Goal: Task Accomplishment & Management: Complete application form

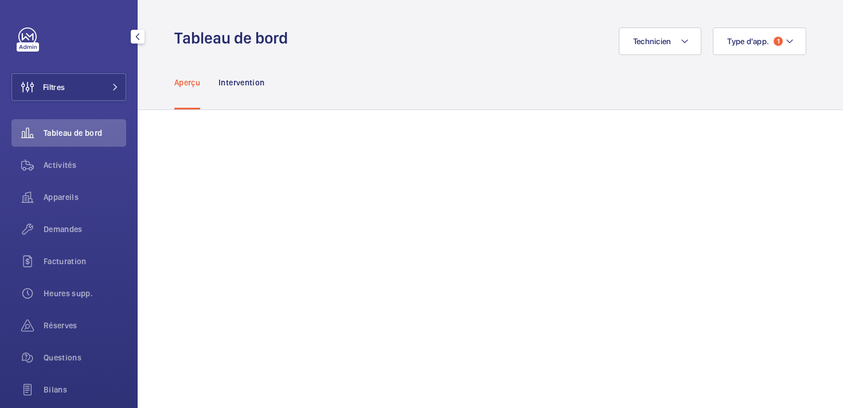
scroll to position [64, 0]
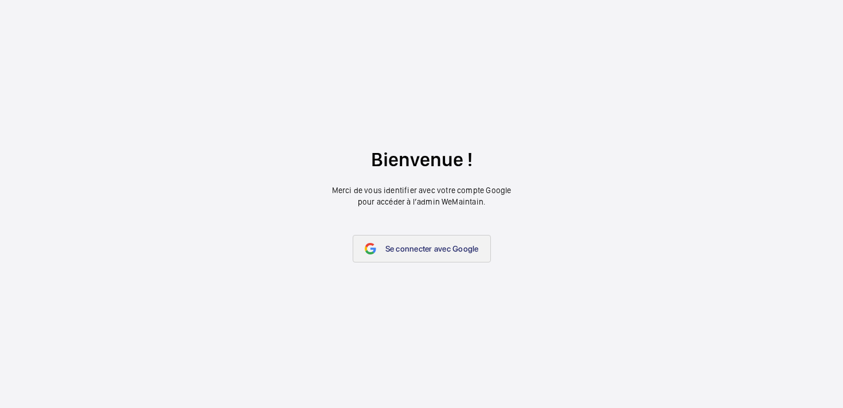
click at [397, 254] on link "Se connecter avec Google" at bounding box center [422, 249] width 138 height 28
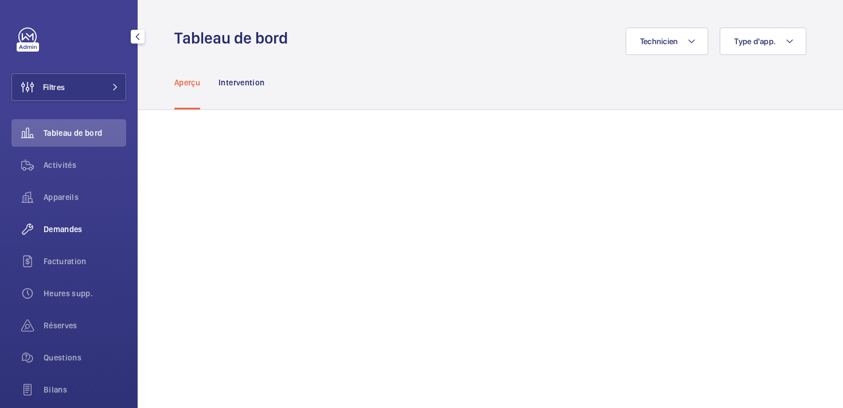
click at [57, 229] on span "Demandes" at bounding box center [85, 229] width 83 height 11
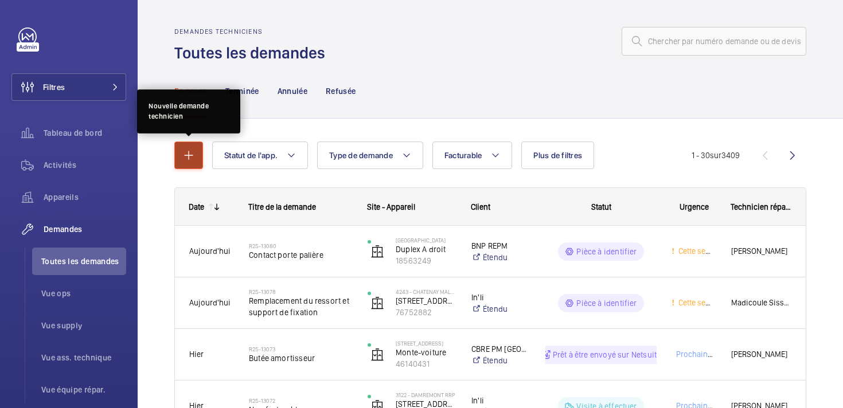
click at [191, 158] on mat-icon "button" at bounding box center [189, 156] width 14 height 14
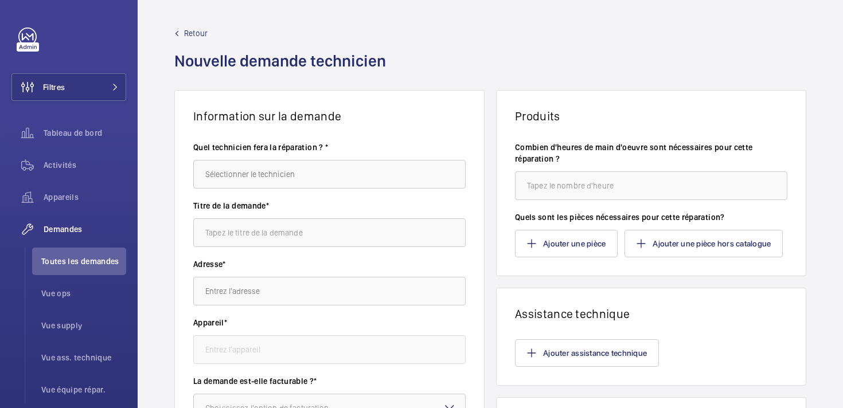
scroll to position [45, 0]
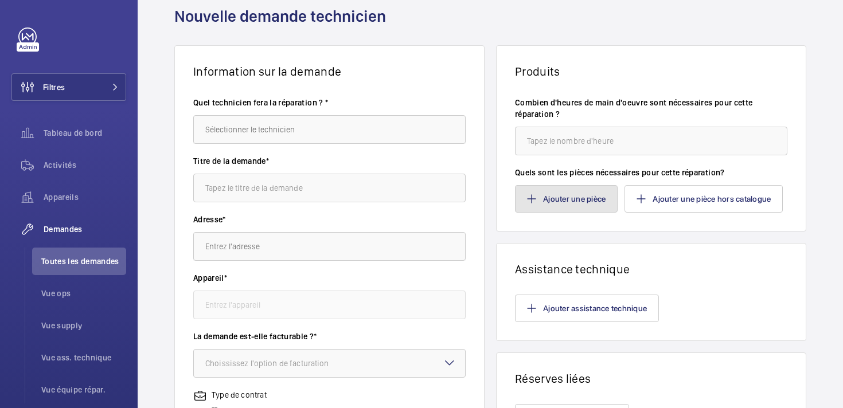
click at [561, 197] on button "Ajouter une pièce" at bounding box center [566, 199] width 103 height 28
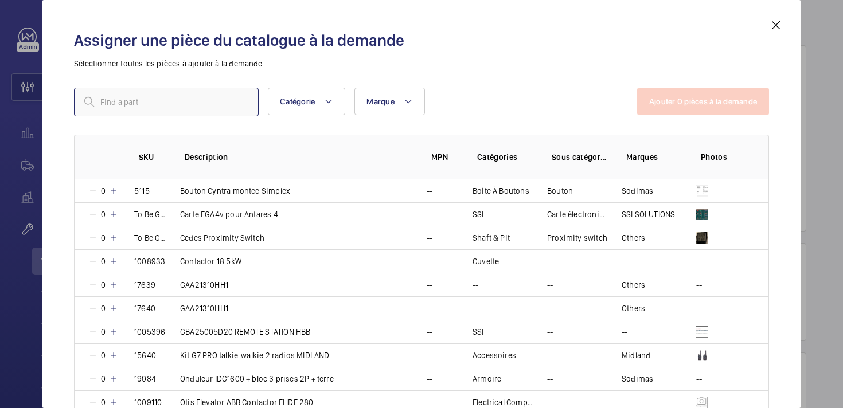
click at [147, 115] on input "text" at bounding box center [166, 102] width 185 height 29
paste input "14477"
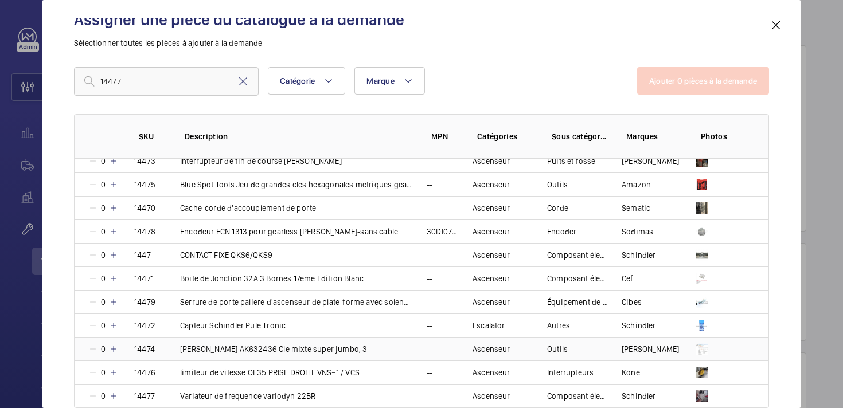
scroll to position [9, 0]
drag, startPoint x: 319, startPoint y: 358, endPoint x: 182, endPoint y: 398, distance: 142.9
click at [181, 399] on td "Variateur de frequence variodyn 22BR" at bounding box center [289, 396] width 247 height 24
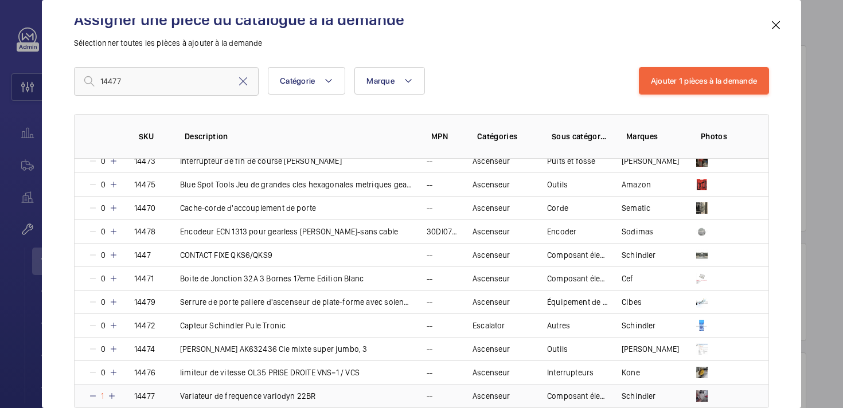
copy p "Variateur de frequence variodyn 22BR"
drag, startPoint x: 130, startPoint y: 84, endPoint x: 88, endPoint y: 79, distance: 42.8
click at [88, 79] on div "14477" at bounding box center [166, 81] width 185 height 29
paste input "009154"
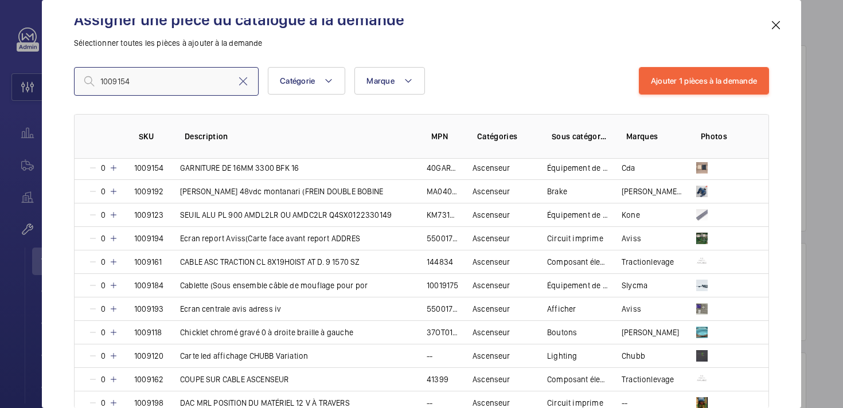
scroll to position [0, 0]
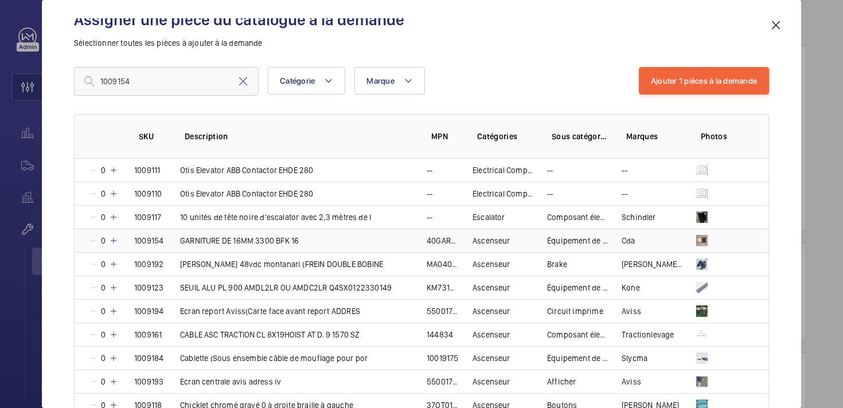
drag, startPoint x: 304, startPoint y: 244, endPoint x: 182, endPoint y: 244, distance: 121.6
click at [182, 244] on td "GARNITURE DE 16MM 3300 BFK 16" at bounding box center [289, 241] width 247 height 24
copy p "GARNITURE DE 16MM 3300 BFK 16"
drag, startPoint x: 130, startPoint y: 79, endPoint x: 54, endPoint y: 74, distance: 76.4
click at [54, 74] on div "Assigner une pièce du catalogue à la demande Sélectionner toutes les pièces à a…" at bounding box center [422, 204] width 760 height 408
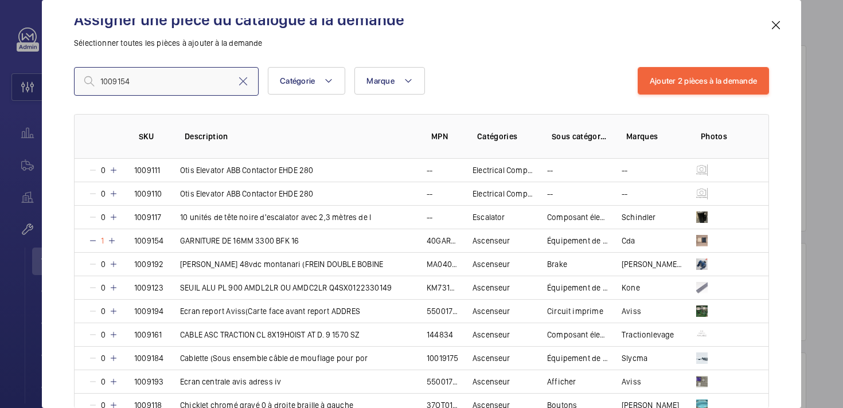
paste input "6155"
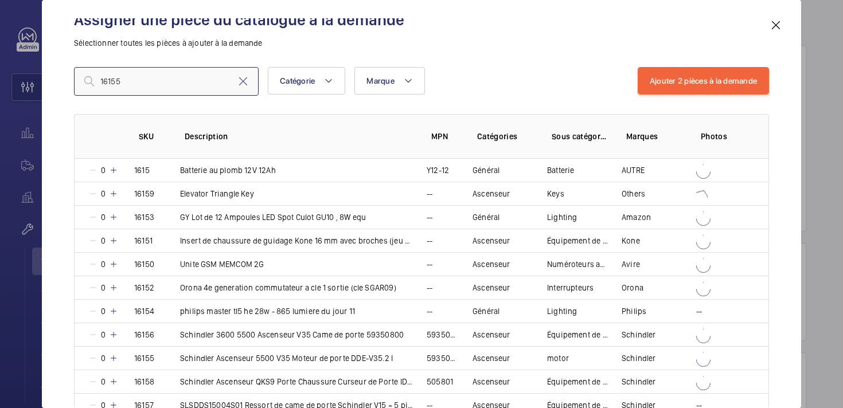
click at [178, 79] on input "16155" at bounding box center [166, 81] width 185 height 29
drag, startPoint x: 394, startPoint y: 361, endPoint x: 182, endPoint y: 361, distance: 211.7
click at [182, 361] on td "Schindler Ascenseur 5500 V35 Moteur de porte DDE-V35.2 I" at bounding box center [289, 359] width 247 height 24
copy p "Schindler Ascenseur 5500 V35 Moteur de porte DDE-V35.2 I"
drag, startPoint x: 139, startPoint y: 78, endPoint x: 71, endPoint y: 78, distance: 68.8
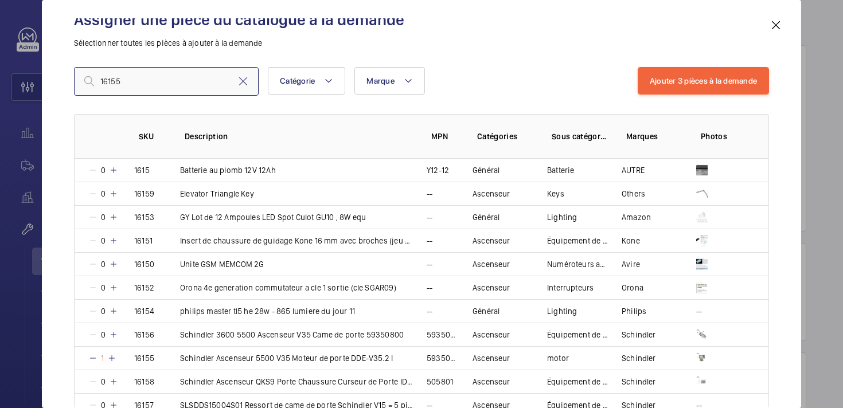
click at [71, 78] on div "Assigner une pièce du catalogue à la demande Sélectionner toutes les pièces à a…" at bounding box center [421, 213] width 723 height 390
paste input "7521"
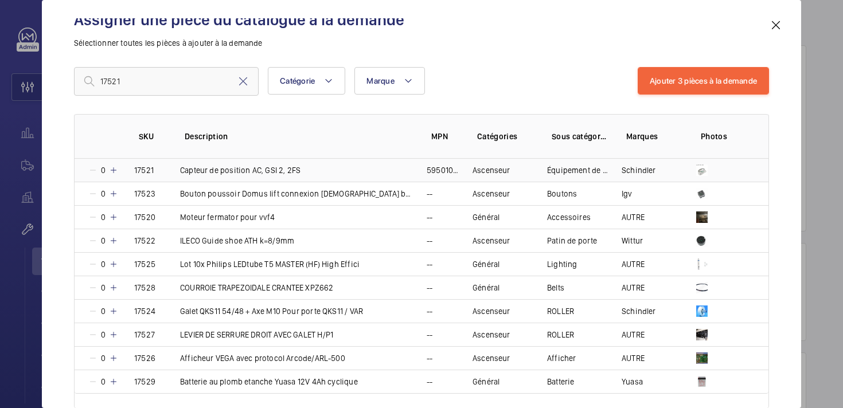
drag, startPoint x: 308, startPoint y: 170, endPoint x: 180, endPoint y: 175, distance: 128.0
click at [180, 175] on td "Capteur de position AC, GSI 2, 2FS" at bounding box center [289, 170] width 247 height 23
copy p "Capteur de position AC, GSI 2, 2FS"
drag, startPoint x: 129, startPoint y: 85, endPoint x: 60, endPoint y: 84, distance: 68.3
click at [60, 84] on div "Assigner une pièce du catalogue à la demande Sélectionner toutes les pièces à a…" at bounding box center [421, 213] width 723 height 390
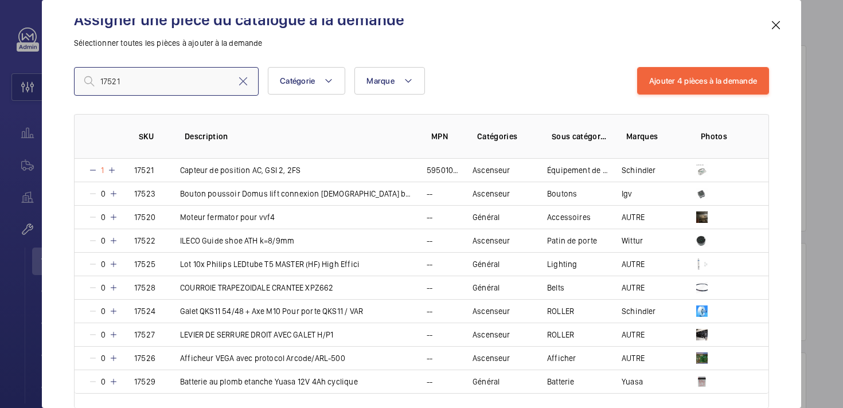
paste input "7513"
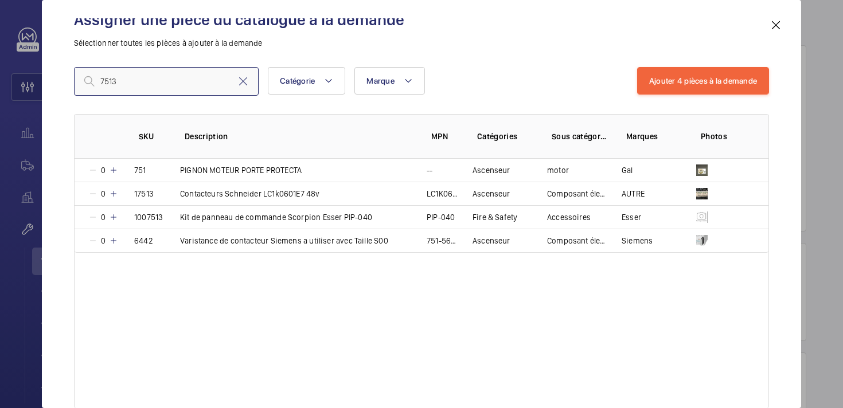
drag, startPoint x: 143, startPoint y: 76, endPoint x: 73, endPoint y: 80, distance: 70.1
click at [74, 80] on input "7513" at bounding box center [166, 81] width 185 height 29
paste input "1006034"
click at [153, 81] on input "10060347513" at bounding box center [166, 81] width 185 height 29
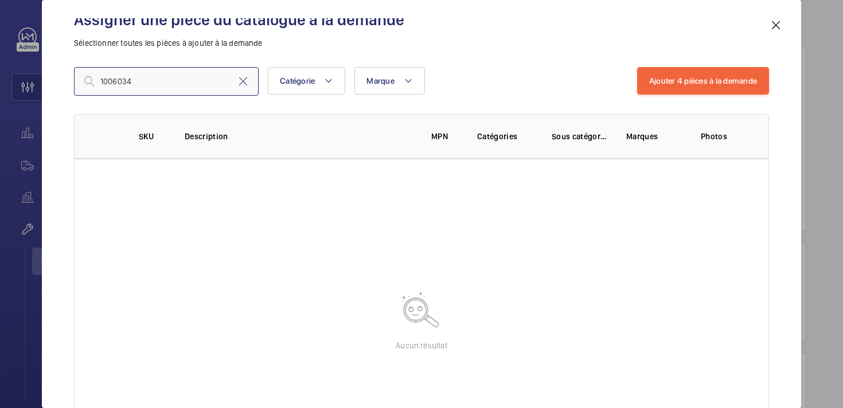
type input "1006034"
click at [240, 83] on mat-icon at bounding box center [243, 82] width 14 height 14
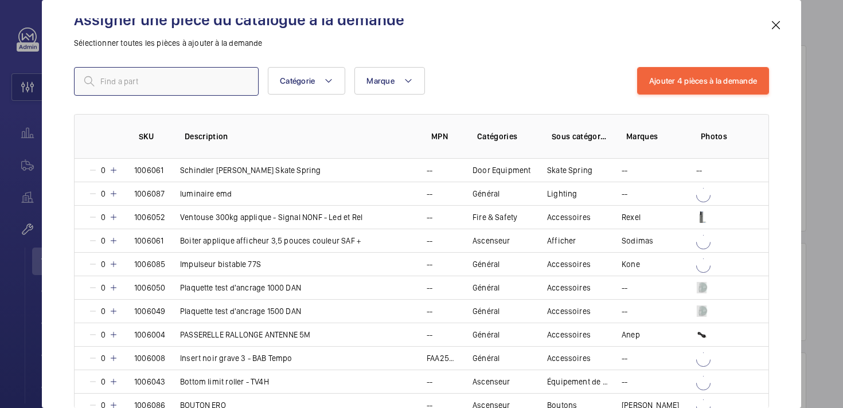
click at [139, 85] on input "text" at bounding box center [166, 81] width 185 height 29
paste input "1006034"
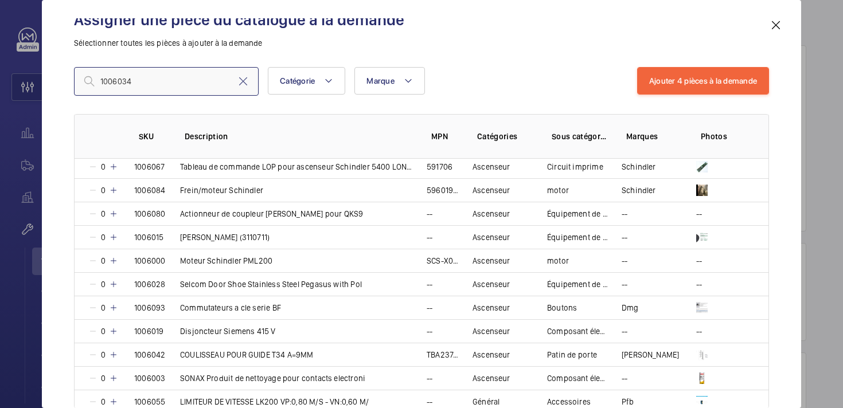
scroll to position [1803, 0]
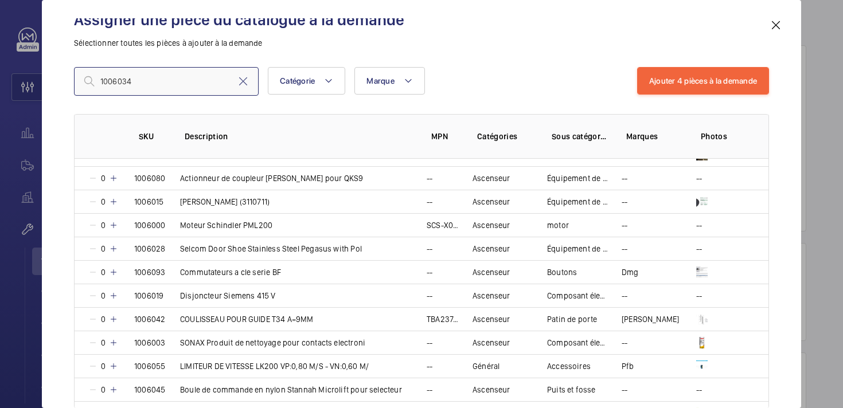
drag, startPoint x: 148, startPoint y: 83, endPoint x: 43, endPoint y: 79, distance: 105.1
click at [43, 79] on div "Assigner une pièce du catalogue à la demande Sélectionner toutes les pièces à a…" at bounding box center [422, 204] width 760 height 408
paste input "615"
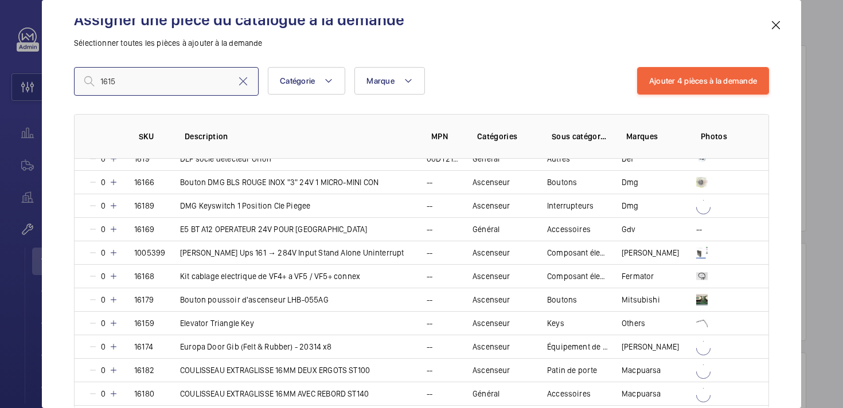
scroll to position [0, 0]
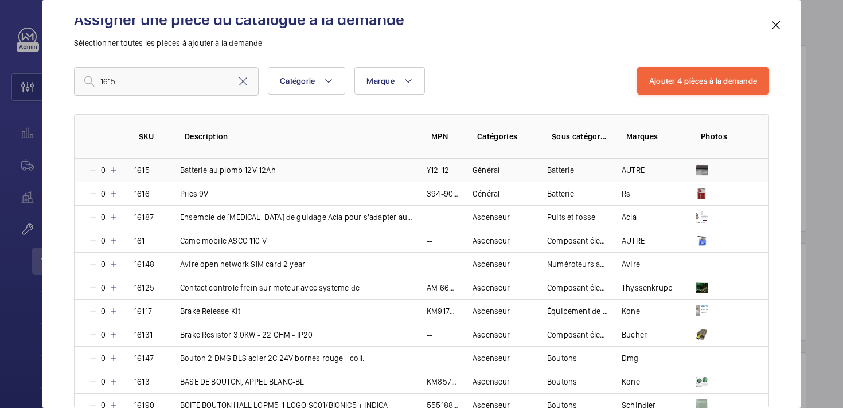
drag, startPoint x: 285, startPoint y: 172, endPoint x: 181, endPoint y: 172, distance: 103.8
click at [181, 172] on td "Batterie au plomb 12V 12Ah" at bounding box center [289, 170] width 247 height 23
copy p "Batterie au plomb 12V 12Ah"
drag, startPoint x: 128, startPoint y: 84, endPoint x: 71, endPoint y: 84, distance: 56.8
click at [71, 84] on div "Assigner une pièce du catalogue à la demande Sélectionner toutes les pièces à a…" at bounding box center [421, 213] width 723 height 390
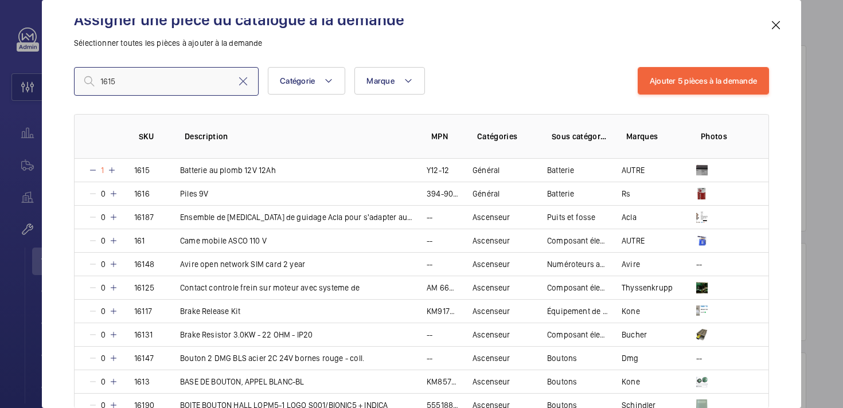
paste input "4221"
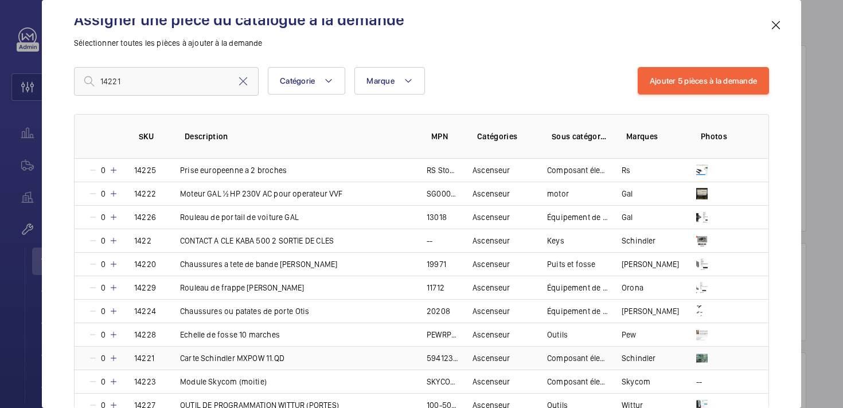
drag, startPoint x: 297, startPoint y: 361, endPoint x: 180, endPoint y: 362, distance: 116.5
click at [180, 362] on td "Carte Schindler MXPOW 11.QD" at bounding box center [289, 359] width 247 height 24
copy p "Carte Schindler MXPOW 11.QD"
drag, startPoint x: 142, startPoint y: 81, endPoint x: 71, endPoint y: 72, distance: 71.7
click at [71, 72] on div "Assigner une pièce du catalogue à la demande Sélectionner toutes les pièces à a…" at bounding box center [421, 213] width 723 height 390
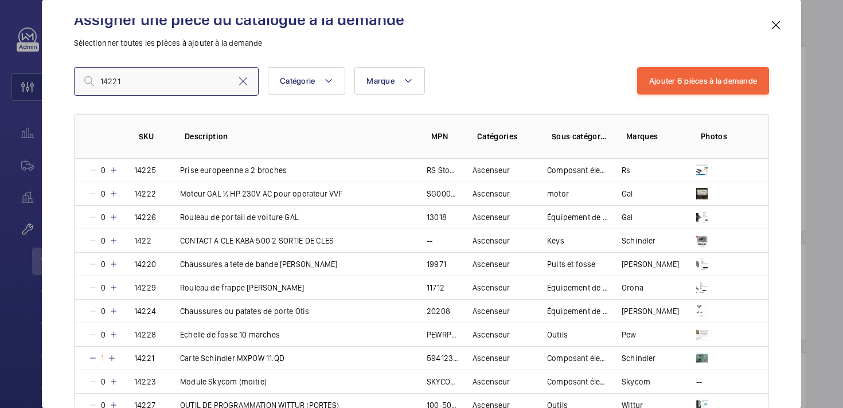
paste input "7665"
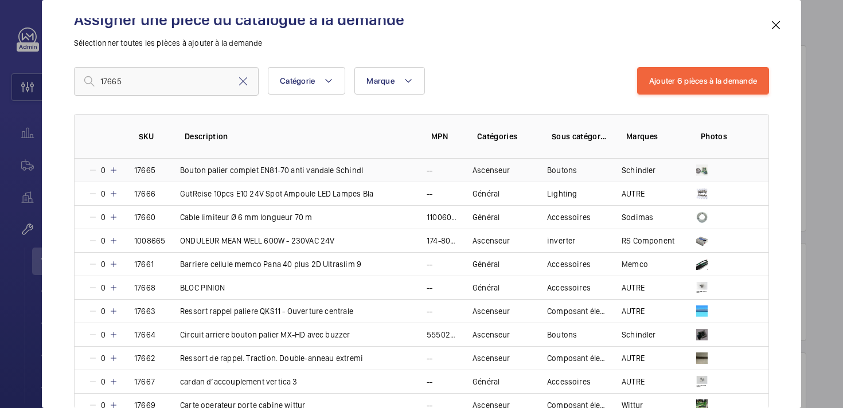
drag, startPoint x: 373, startPoint y: 174, endPoint x: 179, endPoint y: 174, distance: 193.9
click at [179, 174] on td "Bouton palier complet EN81-70 anti vandale Schindl" at bounding box center [289, 170] width 247 height 23
copy p "Bouton palier complet EN81-70 anti vandale Schindl"
drag, startPoint x: 146, startPoint y: 83, endPoint x: 79, endPoint y: 79, distance: 67.2
click at [79, 79] on input "17665" at bounding box center [166, 81] width 185 height 29
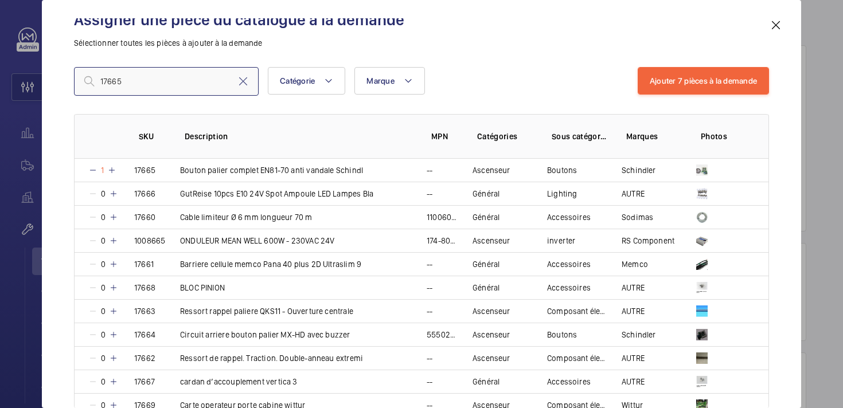
paste input "4298"
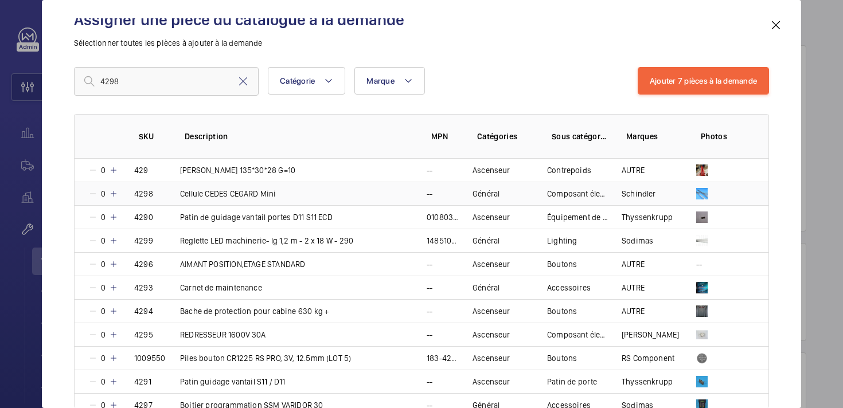
drag, startPoint x: 281, startPoint y: 194, endPoint x: 182, endPoint y: 197, distance: 99.3
click at [182, 197] on td "Cellule CEDES CEGARD Mini" at bounding box center [289, 194] width 247 height 24
copy p "Cellule CEDES CEGARD Mini"
drag, startPoint x: 133, startPoint y: 81, endPoint x: 87, endPoint y: 73, distance: 46.0
click at [87, 73] on input "4298" at bounding box center [166, 81] width 185 height 29
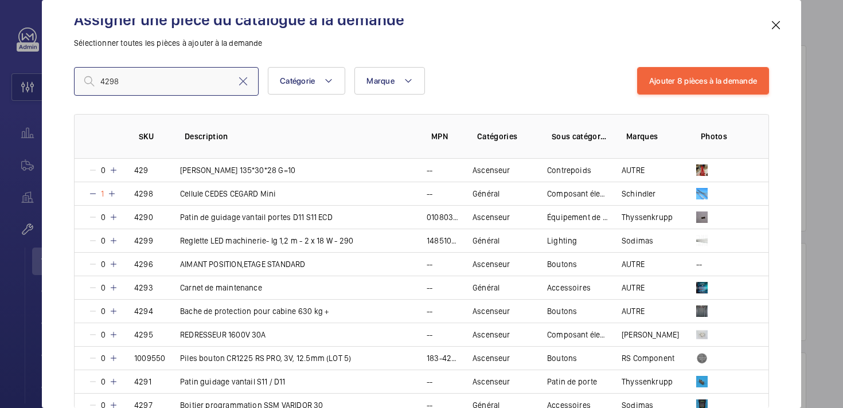
paste input "100872"
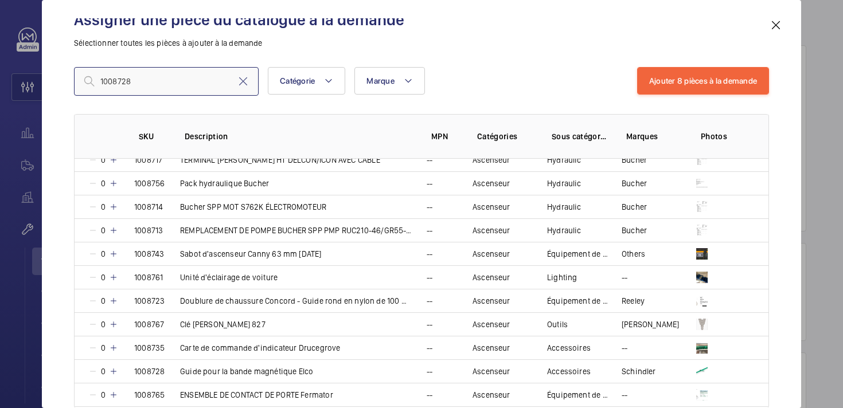
scroll to position [328, 0]
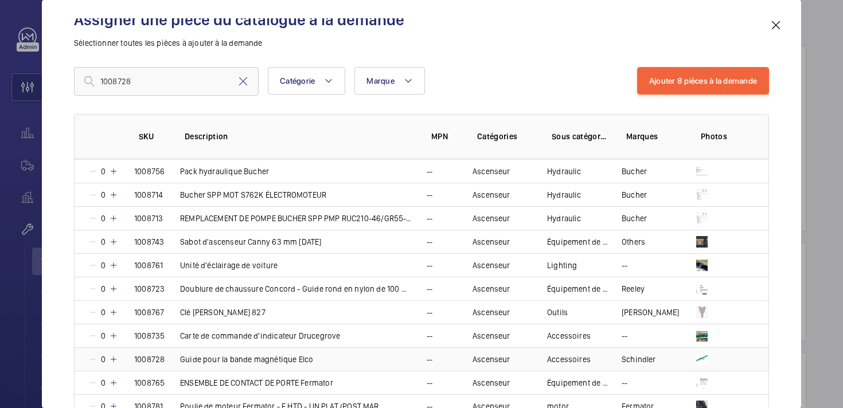
drag, startPoint x: 324, startPoint y: 363, endPoint x: 182, endPoint y: 362, distance: 142.3
click at [182, 362] on td "Guide pour la bande magnétique Elco" at bounding box center [289, 360] width 247 height 24
copy p "Guide pour la bande magnétique Elco"
drag, startPoint x: 141, startPoint y: 81, endPoint x: 60, endPoint y: 77, distance: 81.0
click at [60, 77] on div "Assigner une pièce du catalogue à la demande Sélectionner toutes les pièces à a…" at bounding box center [421, 213] width 723 height 390
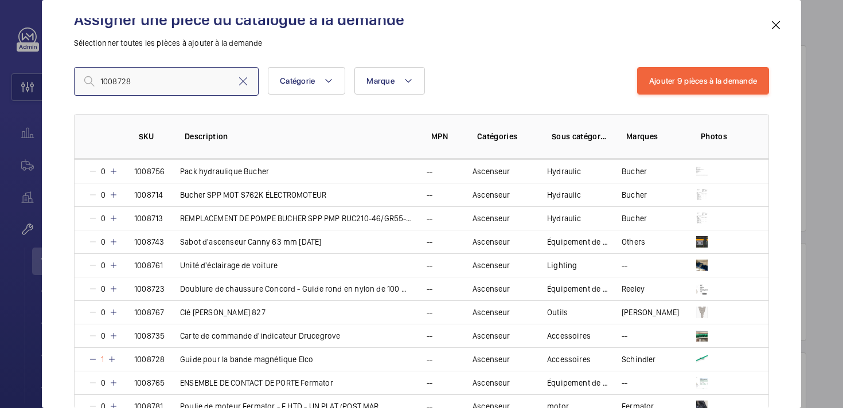
paste input "4751"
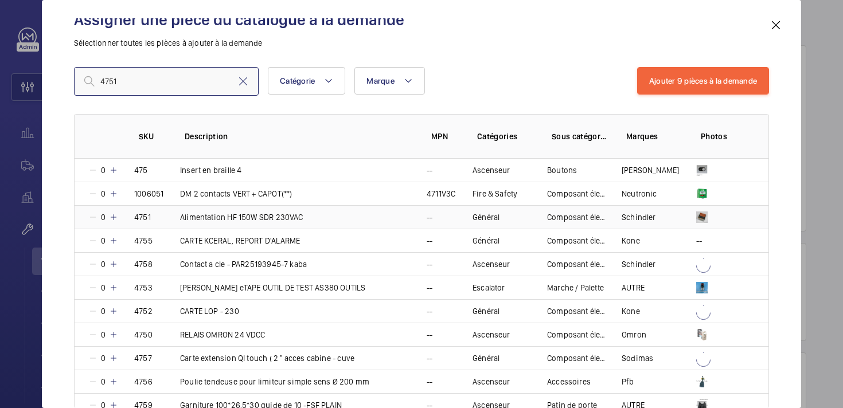
scroll to position [2, 0]
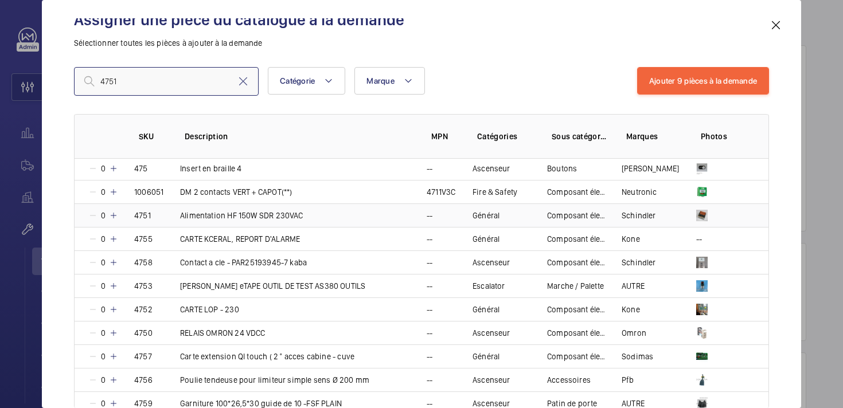
type input "4751"
drag, startPoint x: 306, startPoint y: 216, endPoint x: 180, endPoint y: 216, distance: 126.8
click at [180, 216] on td "Alimentation HF 150W SDR 230VAC" at bounding box center [289, 216] width 247 height 24
copy p "Alimentation HF 150W SDR 230VAC"
click at [241, 82] on mat-icon at bounding box center [243, 82] width 14 height 14
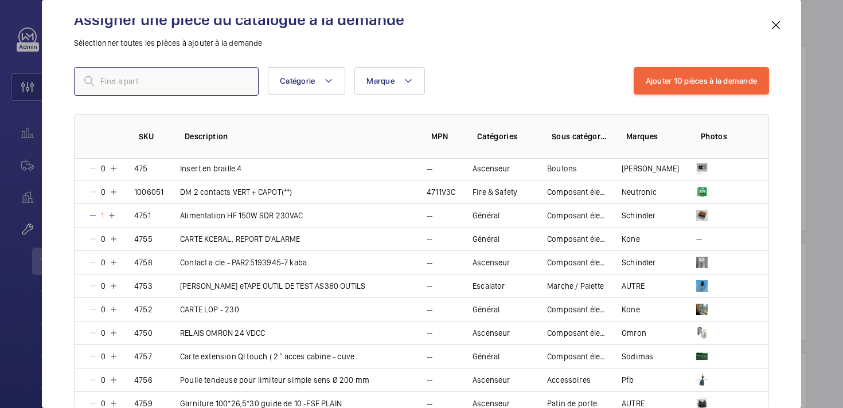
paste input "1009154"
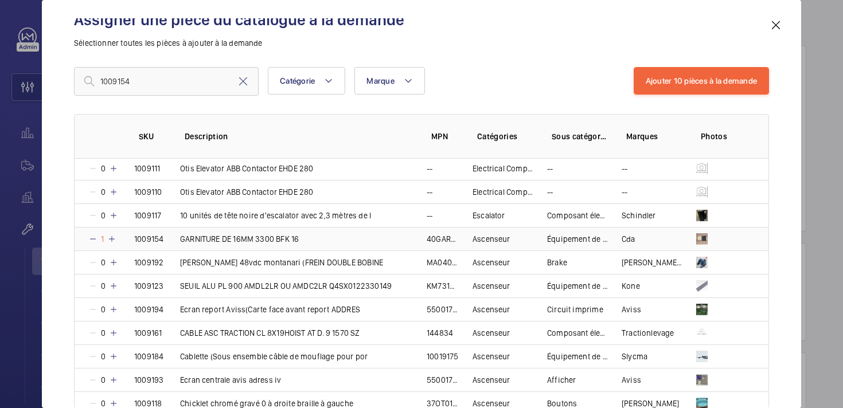
drag, startPoint x: 301, startPoint y: 240, endPoint x: 182, endPoint y: 241, distance: 118.2
click at [182, 241] on td "GARNITURE DE 16MM 3300 BFK 16" at bounding box center [289, 239] width 247 height 24
drag, startPoint x: 145, startPoint y: 85, endPoint x: 60, endPoint y: 85, distance: 84.9
click at [60, 85] on div "Assigner une pièce du catalogue à la demande Sélectionner toutes les pièces à a…" at bounding box center [422, 204] width 760 height 408
paste input "4908"
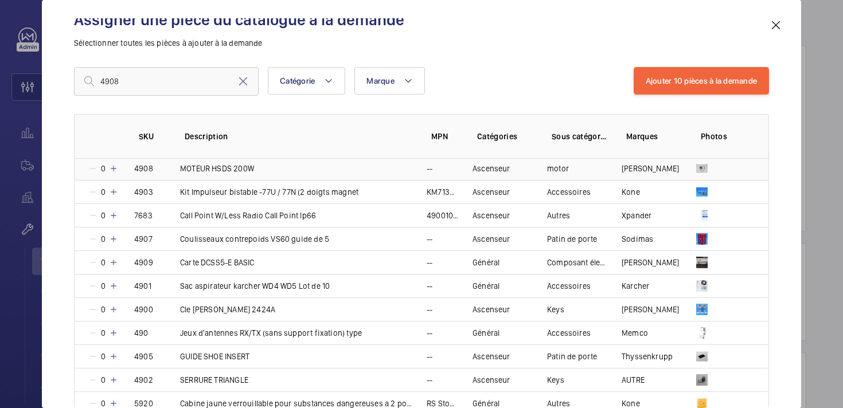
drag, startPoint x: 256, startPoint y: 167, endPoint x: 179, endPoint y: 172, distance: 77.6
click at [178, 172] on td "MOTEUR HSDS 200W" at bounding box center [289, 168] width 247 height 23
drag, startPoint x: 140, startPoint y: 83, endPoint x: 68, endPoint y: 79, distance: 72.4
click at [68, 79] on div "Assigner une pièce du catalogue à la demande Sélectionner toutes les pièces à a…" at bounding box center [421, 213] width 723 height 390
paste input "1005953"
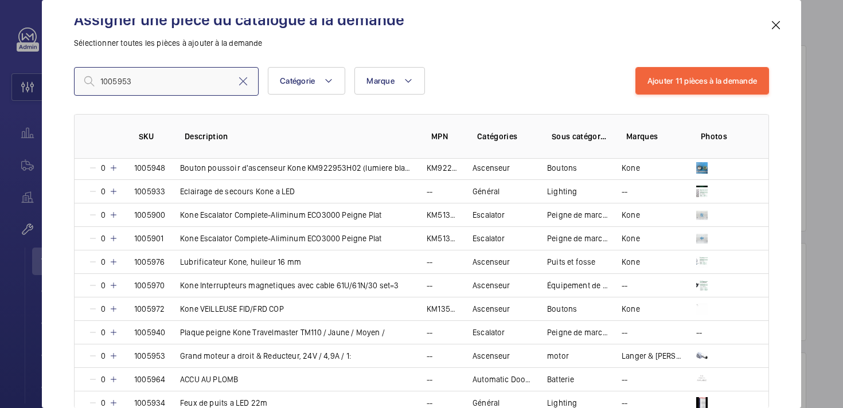
scroll to position [908, 0]
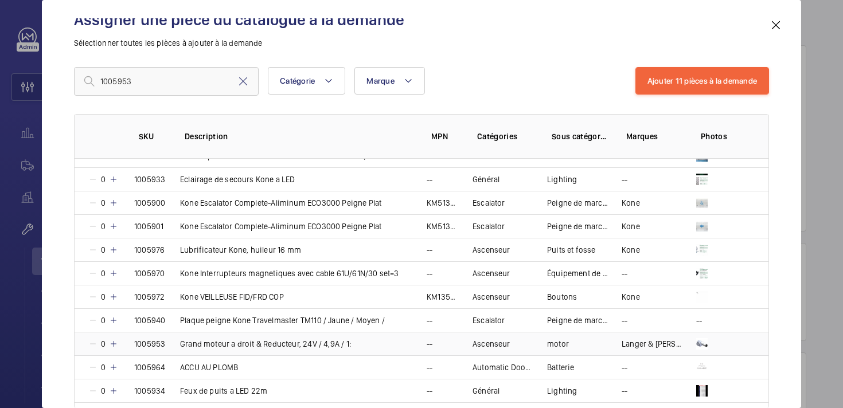
drag, startPoint x: 357, startPoint y: 347, endPoint x: 177, endPoint y: 347, distance: 179.6
click at [177, 347] on td "Grand moteur a droit & Reducteur, 24V / 4,9A / 1:" at bounding box center [289, 344] width 247 height 24
drag, startPoint x: 177, startPoint y: 79, endPoint x: 76, endPoint y: 79, distance: 101.5
click at [76, 79] on input "1005953" at bounding box center [166, 81] width 185 height 29
paste input "8992"
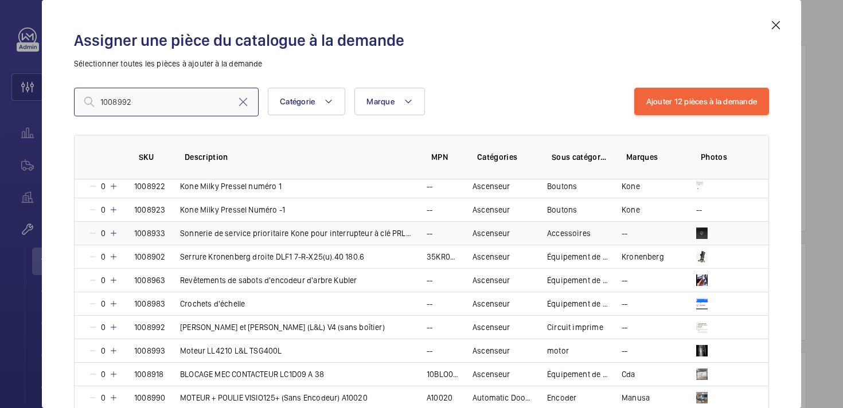
scroll to position [1255, 0]
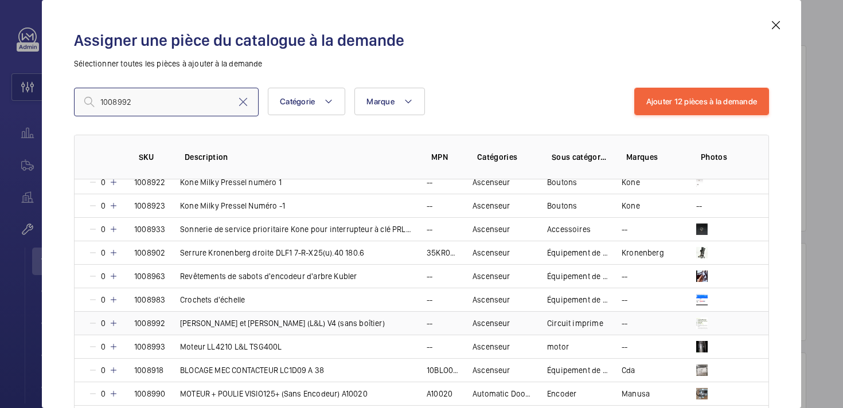
type input "1008992"
drag, startPoint x: 348, startPoint y: 328, endPoint x: 180, endPoint y: 327, distance: 168.1
click at [180, 327] on td "[PERSON_NAME] et [PERSON_NAME] (L&L) V4 (sans boîtier)" at bounding box center [289, 324] width 247 height 24
click at [247, 101] on mat-icon at bounding box center [243, 102] width 14 height 14
paste input "15716"
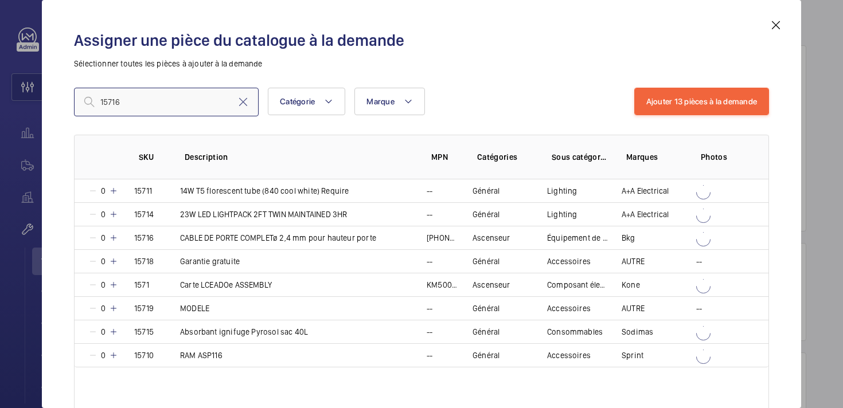
scroll to position [0, 0]
type input "15716"
drag, startPoint x: 376, startPoint y: 241, endPoint x: 181, endPoint y: 240, distance: 195.1
click at [181, 240] on td "CABLE DE PORTE COMPLETø 2,4 mm pour hauteur porte" at bounding box center [289, 238] width 247 height 24
click at [242, 101] on mat-icon at bounding box center [243, 102] width 14 height 14
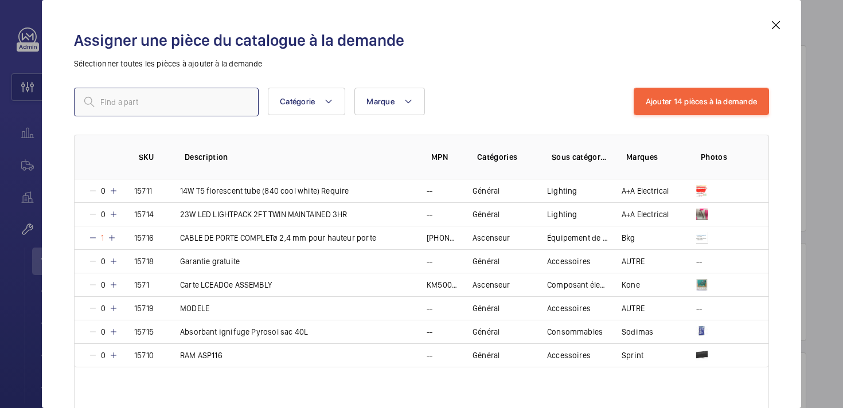
click at [142, 107] on input "text" at bounding box center [166, 102] width 185 height 29
paste input "17562"
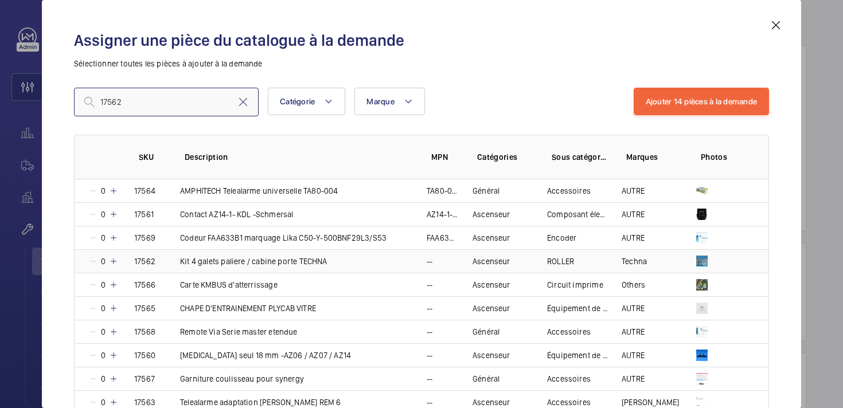
type input "17562"
drag, startPoint x: 332, startPoint y: 265, endPoint x: 181, endPoint y: 263, distance: 150.3
click at [181, 263] on td "Kit 4 galets paliere / cabine porte TECHNA" at bounding box center [289, 262] width 247 height 24
click at [248, 107] on mat-icon at bounding box center [243, 102] width 14 height 14
click at [153, 104] on input "text" at bounding box center [166, 102] width 185 height 29
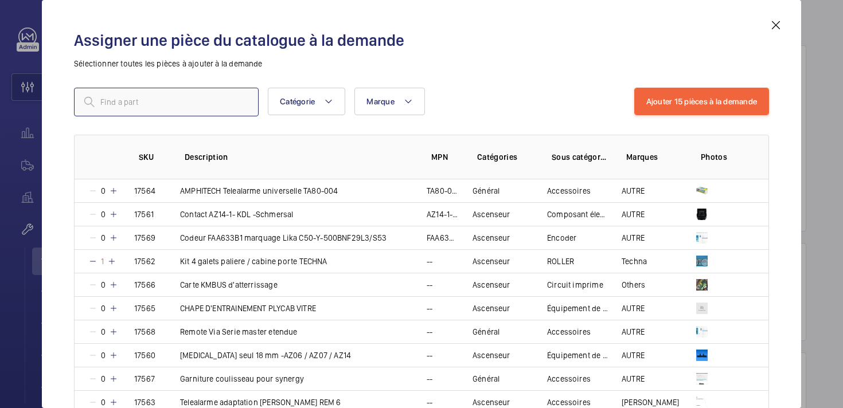
paste input "18655"
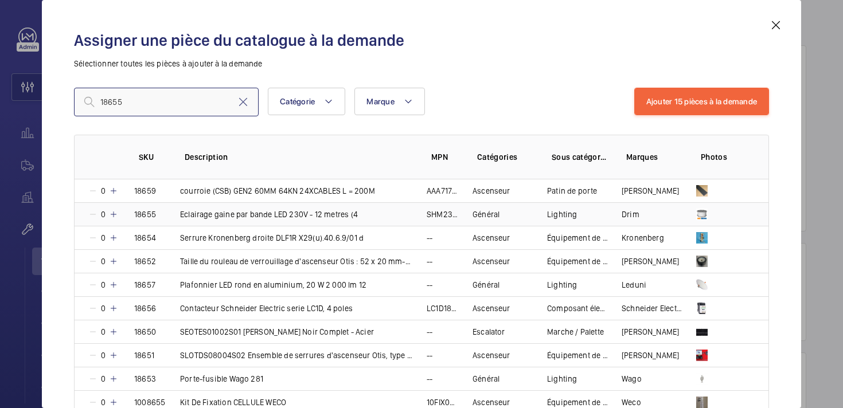
type input "18655"
drag, startPoint x: 360, startPoint y: 215, endPoint x: 181, endPoint y: 217, distance: 179.6
click at [181, 217] on td "Eclairage gaine par bande LED 230V - 12 metres (4" at bounding box center [289, 215] width 247 height 24
click at [247, 106] on mat-icon at bounding box center [243, 102] width 14 height 14
paste input "15531"
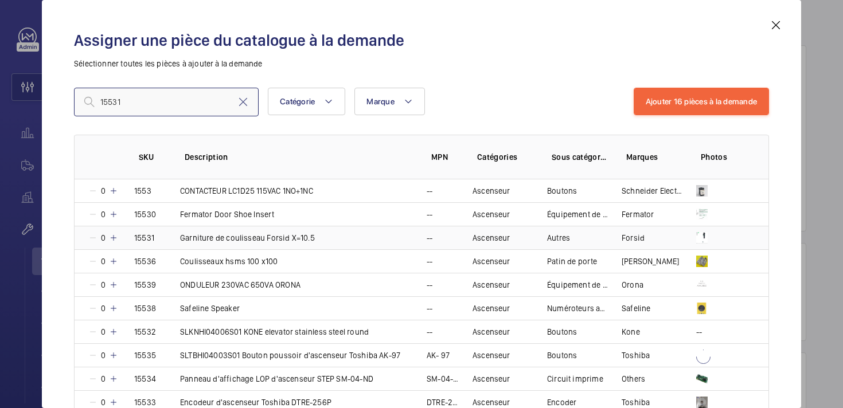
type input "15531"
drag, startPoint x: 322, startPoint y: 236, endPoint x: 178, endPoint y: 239, distance: 144.6
click at [178, 239] on td "Garniture de coulisseau Forsid X=10.5" at bounding box center [289, 238] width 247 height 24
click at [243, 105] on mat-icon at bounding box center [243, 102] width 14 height 14
click at [161, 103] on input "text" at bounding box center [166, 102] width 185 height 29
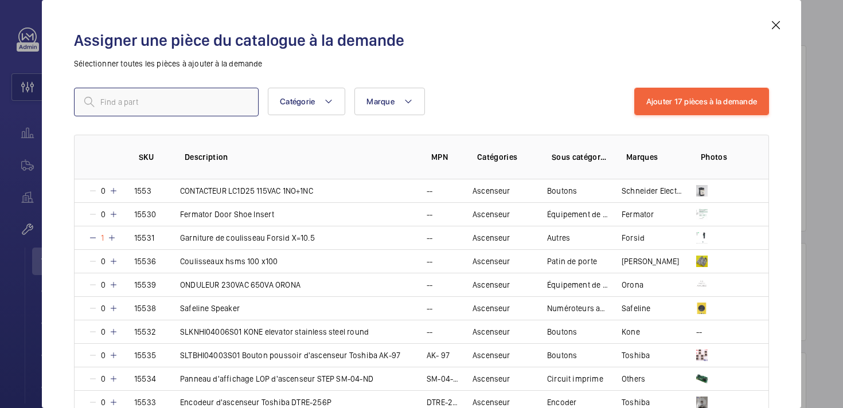
paste input "15620"
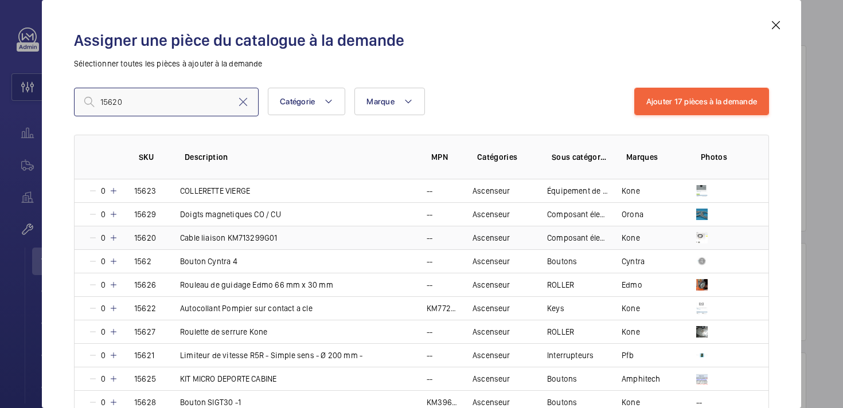
type input "15620"
drag, startPoint x: 286, startPoint y: 239, endPoint x: 174, endPoint y: 236, distance: 111.9
click at [174, 236] on td "Cable liaison KM713299G01" at bounding box center [289, 238] width 247 height 24
click at [240, 103] on mat-icon at bounding box center [243, 102] width 14 height 14
paste input "4648"
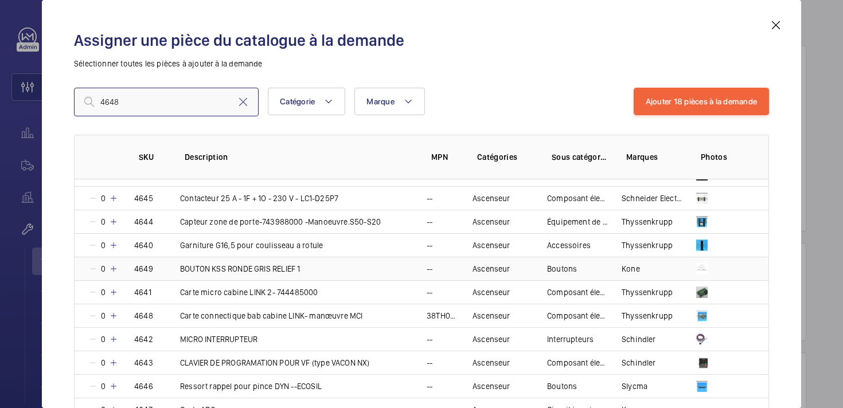
scroll to position [18, 0]
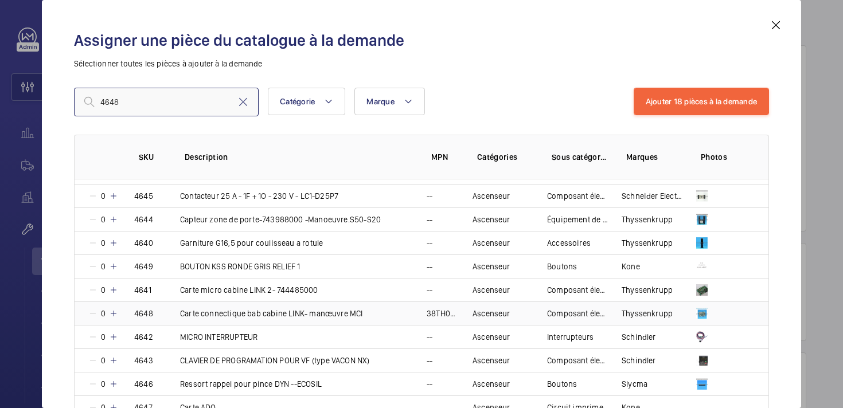
type input "4648"
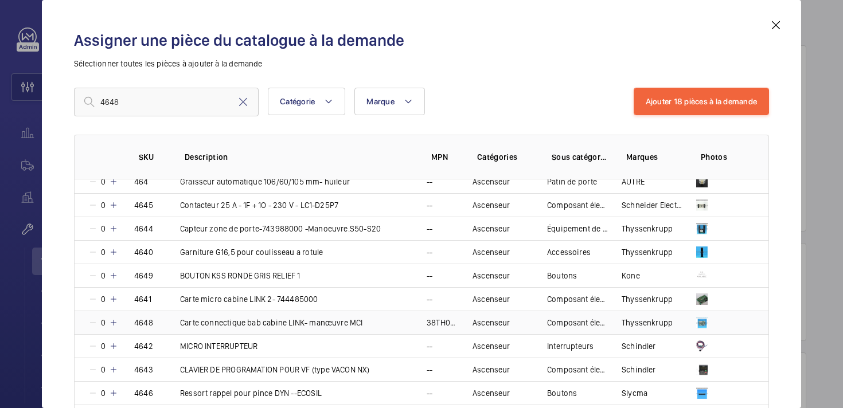
drag, startPoint x: 366, startPoint y: 315, endPoint x: 181, endPoint y: 326, distance: 185.1
click at [181, 326] on td "Carte connectique bab cabine LINK- manœuvre MCI" at bounding box center [289, 323] width 247 height 24
click at [245, 99] on mat-icon at bounding box center [243, 102] width 14 height 14
paste input "15857"
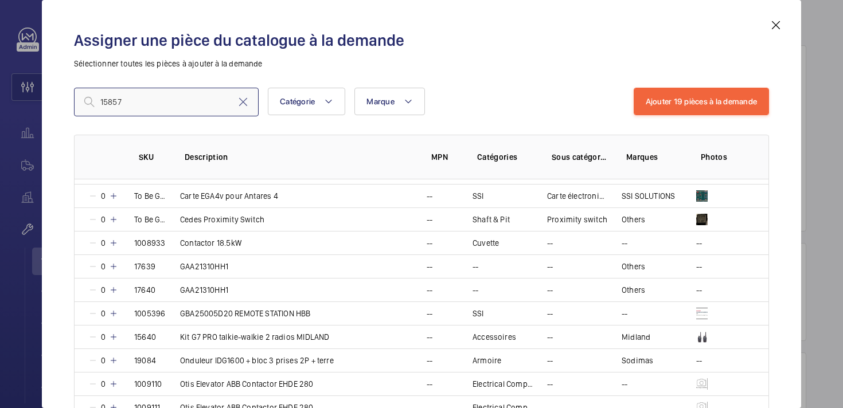
scroll to position [0, 0]
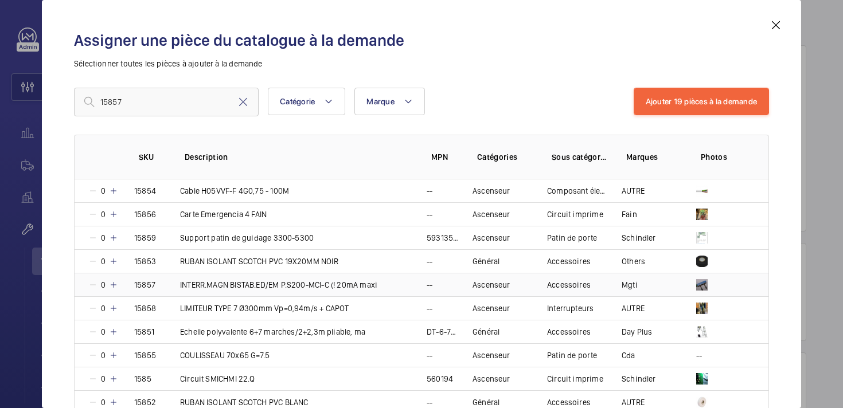
drag, startPoint x: 383, startPoint y: 286, endPoint x: 180, endPoint y: 289, distance: 203.1
click at [179, 289] on td "INTERR.MAGN BISTAB.ED/EM P.S200-MCI-C (! 20mA maxi" at bounding box center [289, 285] width 247 height 24
drag, startPoint x: 134, startPoint y: 99, endPoint x: 84, endPoint y: 99, distance: 49.9
click at [84, 99] on div "15857" at bounding box center [166, 102] width 185 height 29
paste input "90"
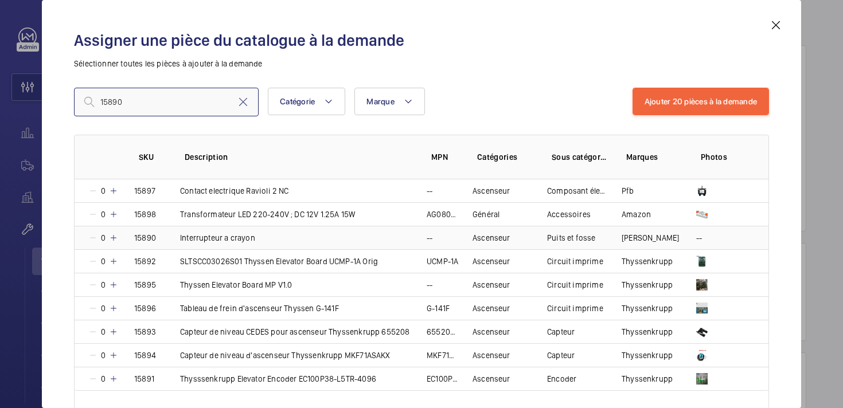
type input "15890"
drag, startPoint x: 260, startPoint y: 239, endPoint x: 180, endPoint y: 240, distance: 80.3
click at [180, 240] on td "Interrupteur a crayon" at bounding box center [289, 238] width 247 height 24
